Goal: Use online tool/utility: Utilize a website feature to perform a specific function

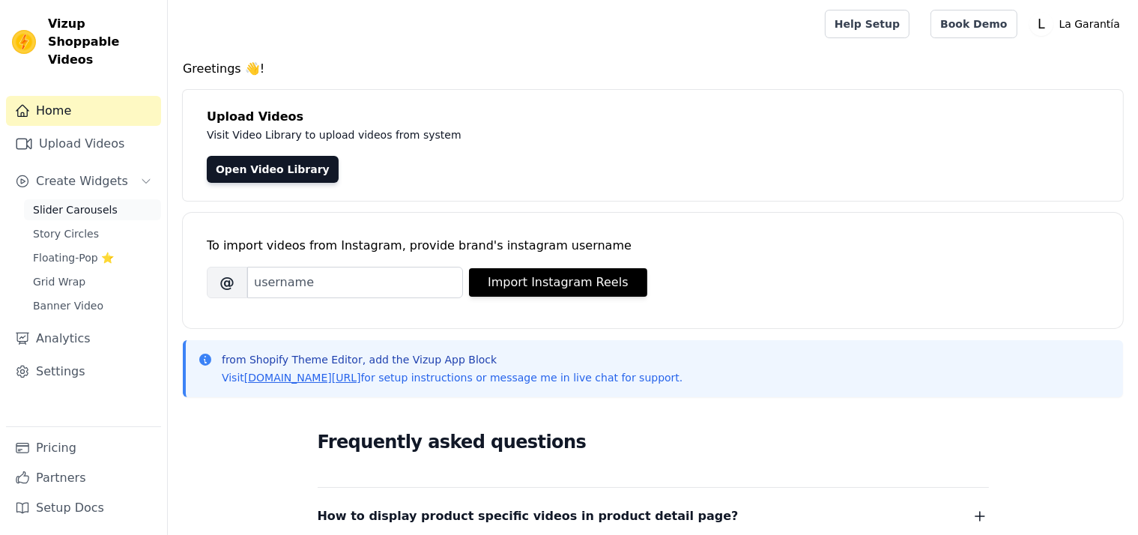
click at [66, 202] on span "Slider Carousels" at bounding box center [75, 209] width 85 height 15
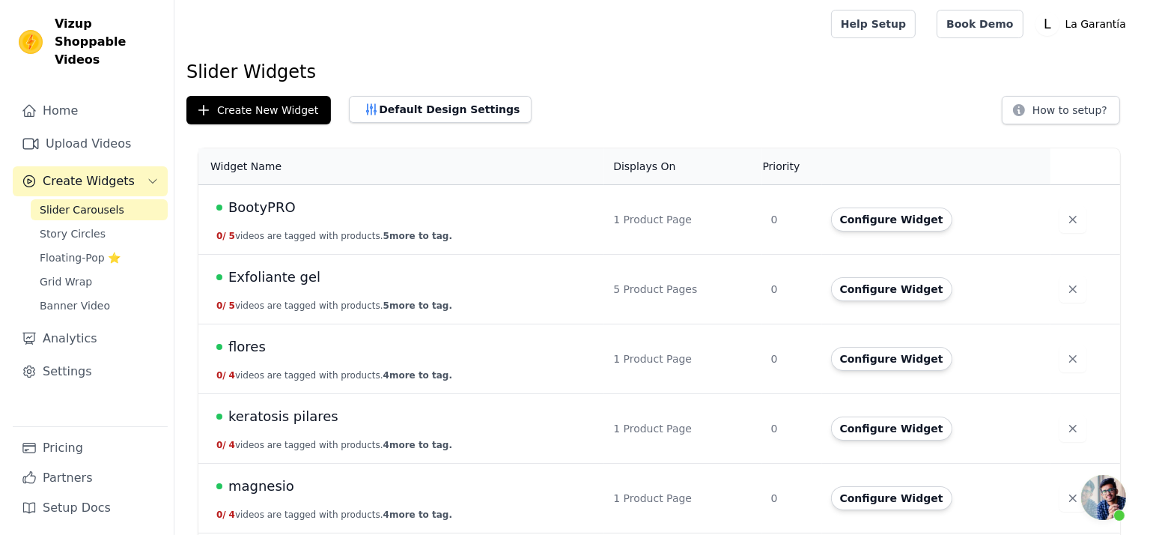
scroll to position [303, 0]
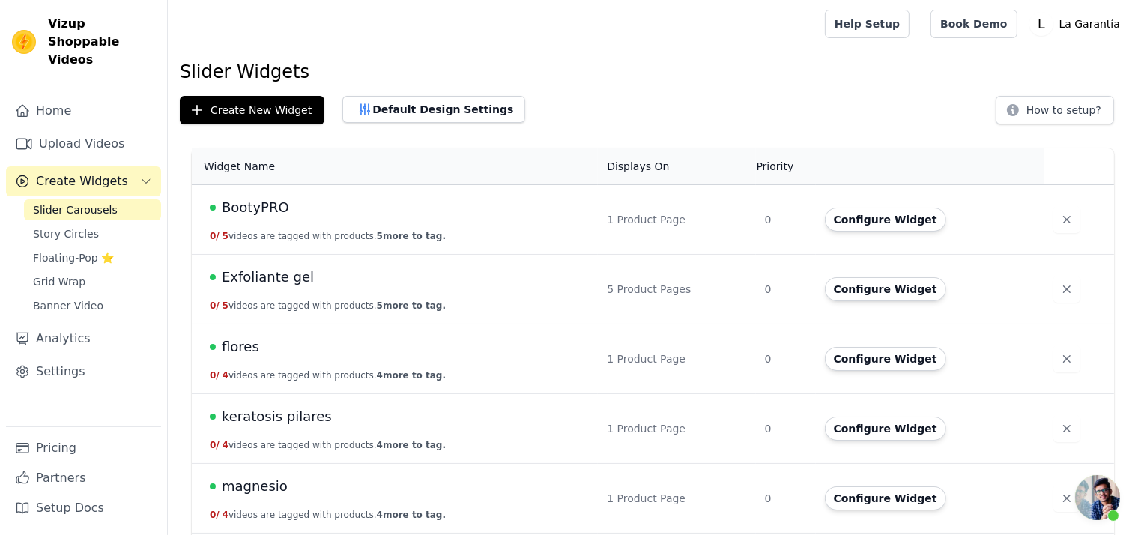
click at [262, 279] on span "Exfoliante gel" at bounding box center [268, 277] width 92 height 21
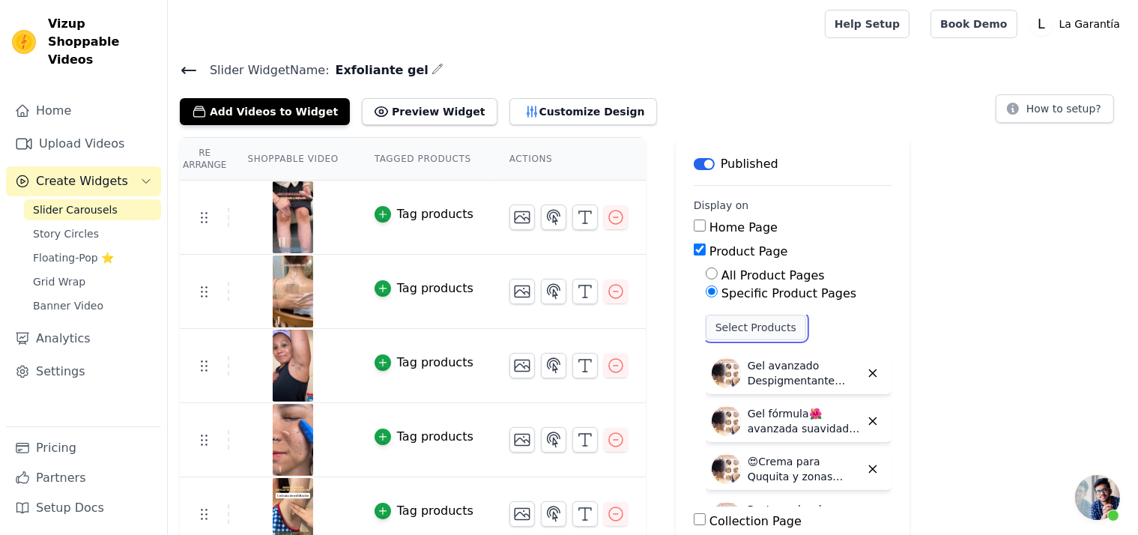
click at [737, 330] on button "Select Products" at bounding box center [755, 327] width 100 height 25
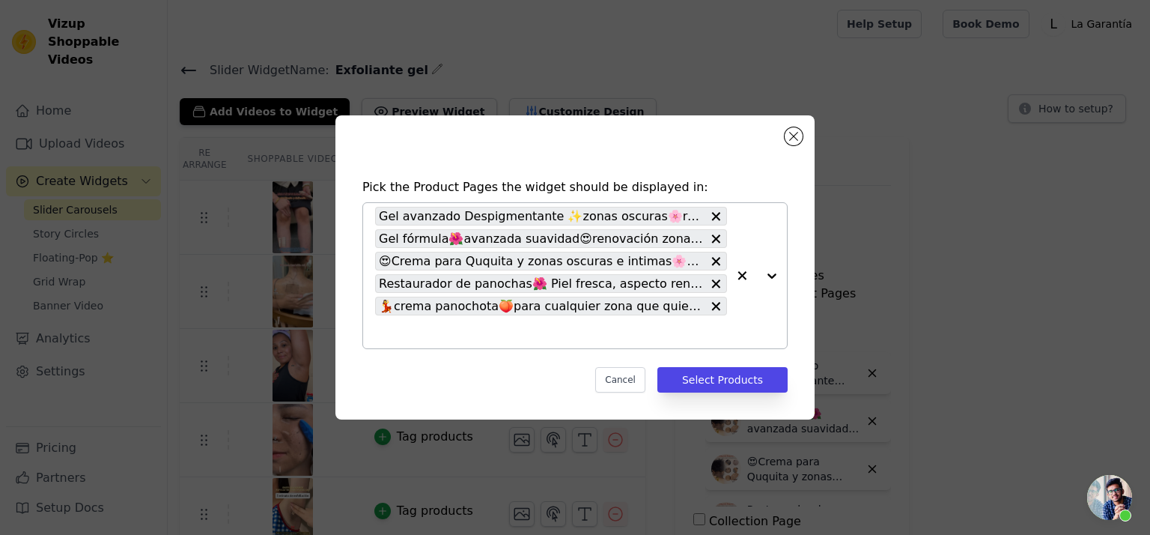
click at [461, 336] on input "text" at bounding box center [551, 332] width 352 height 18
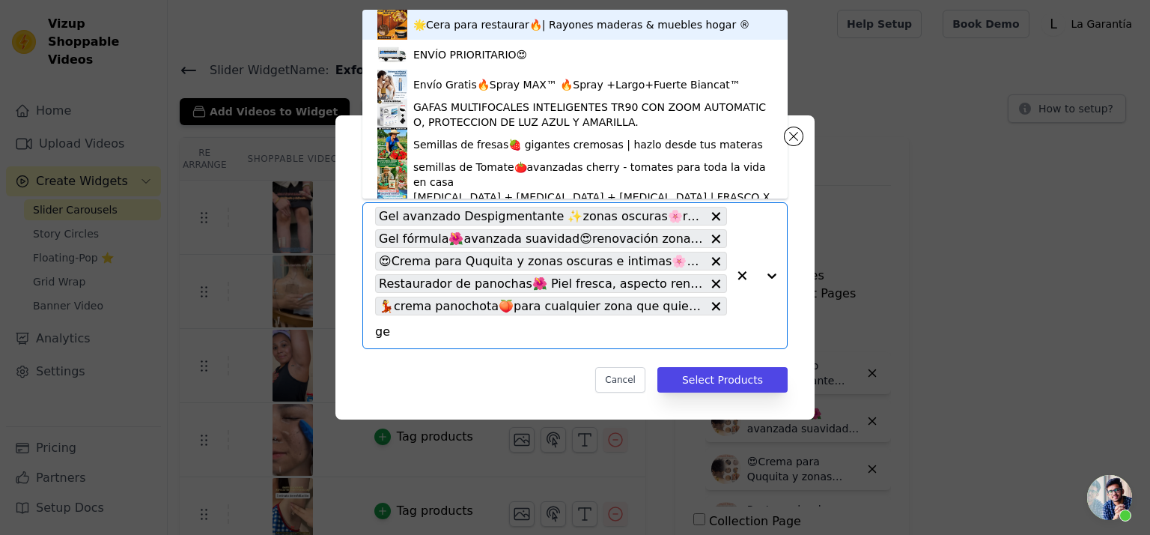
type input "gel"
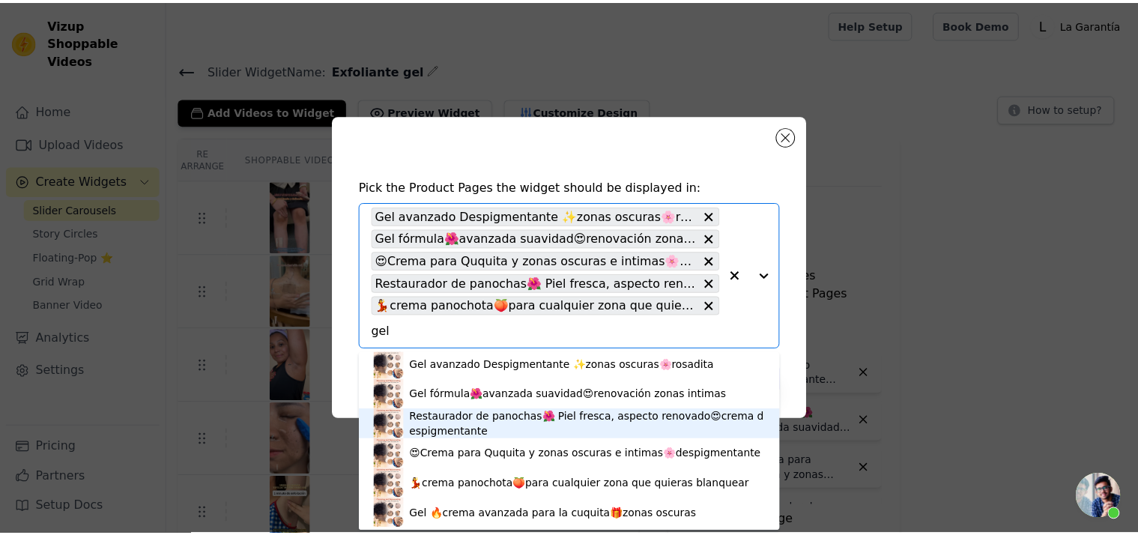
scroll to position [4, 0]
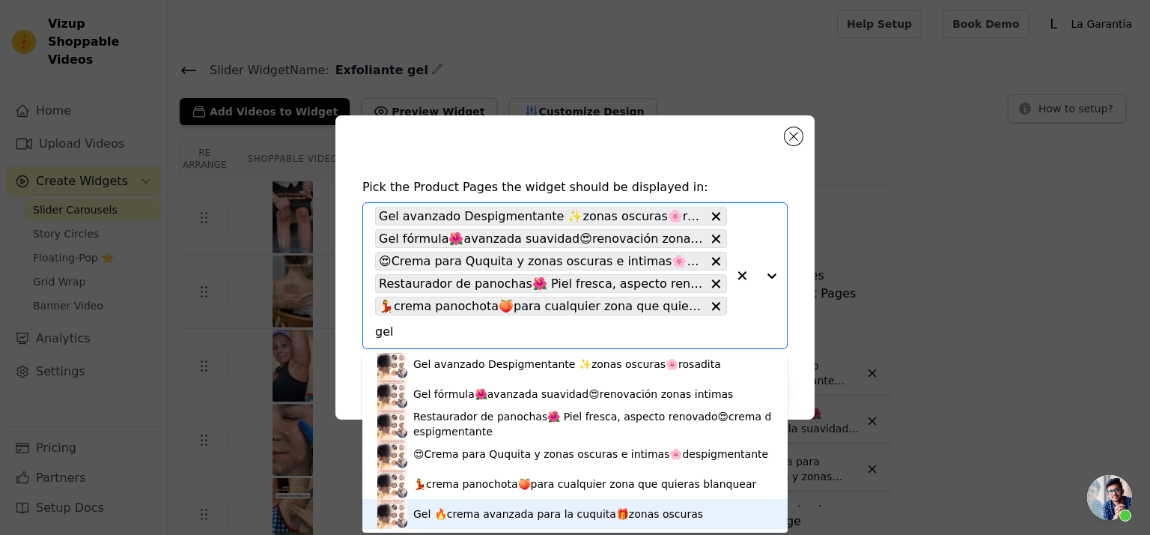
click at [451, 516] on div "Gel 🔥crema avanzada para la cuquita🎁zonas oscuras" at bounding box center [558, 513] width 290 height 15
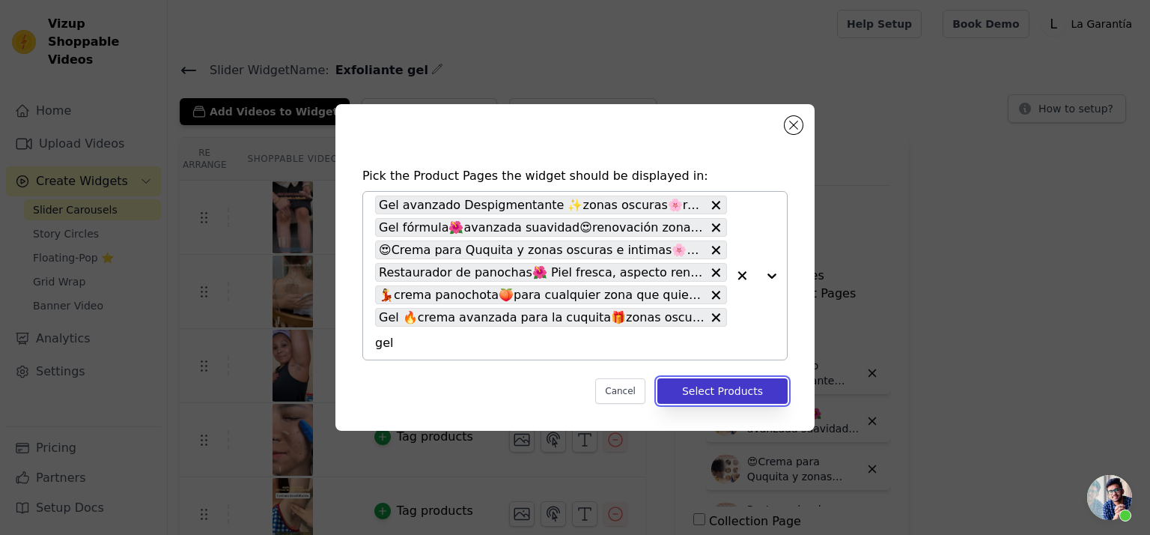
click at [726, 390] on button "Select Products" at bounding box center [723, 390] width 130 height 25
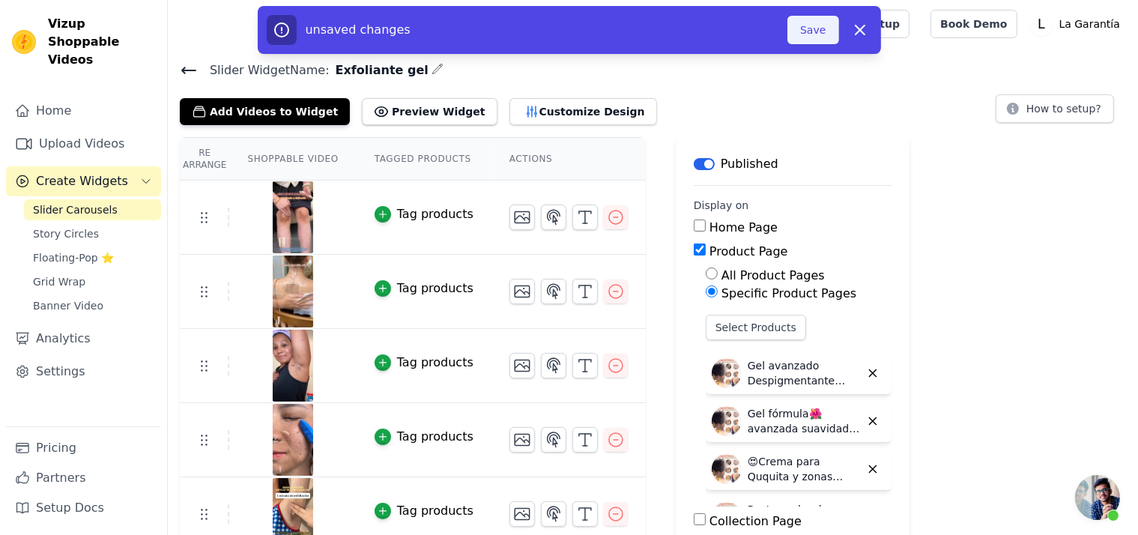
click at [818, 37] on button "Save" at bounding box center [812, 30] width 51 height 28
